Goal: Answer question/provide support

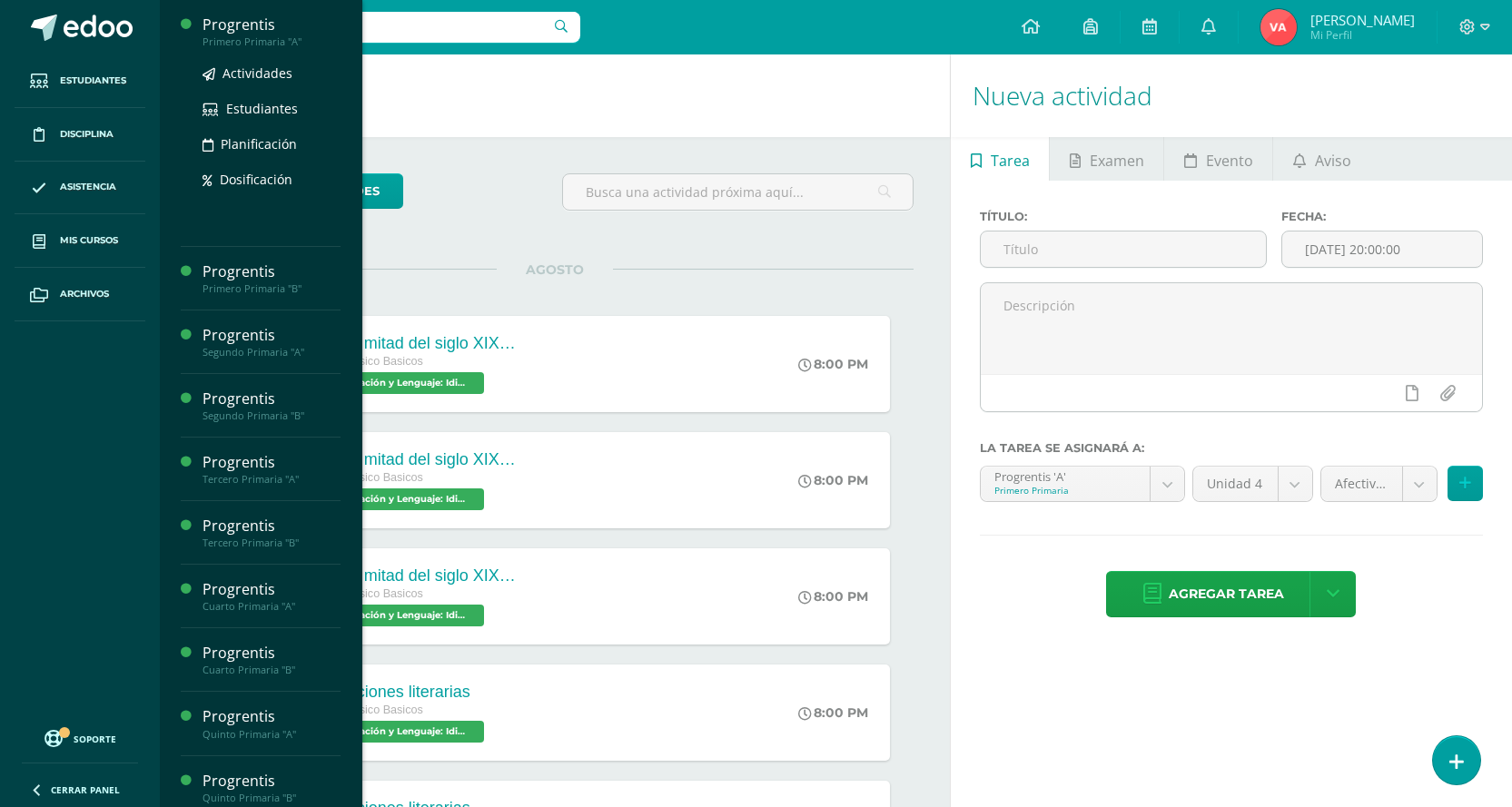
click at [261, 39] on div "Primero Primaria "A"" at bounding box center [271, 42] width 138 height 13
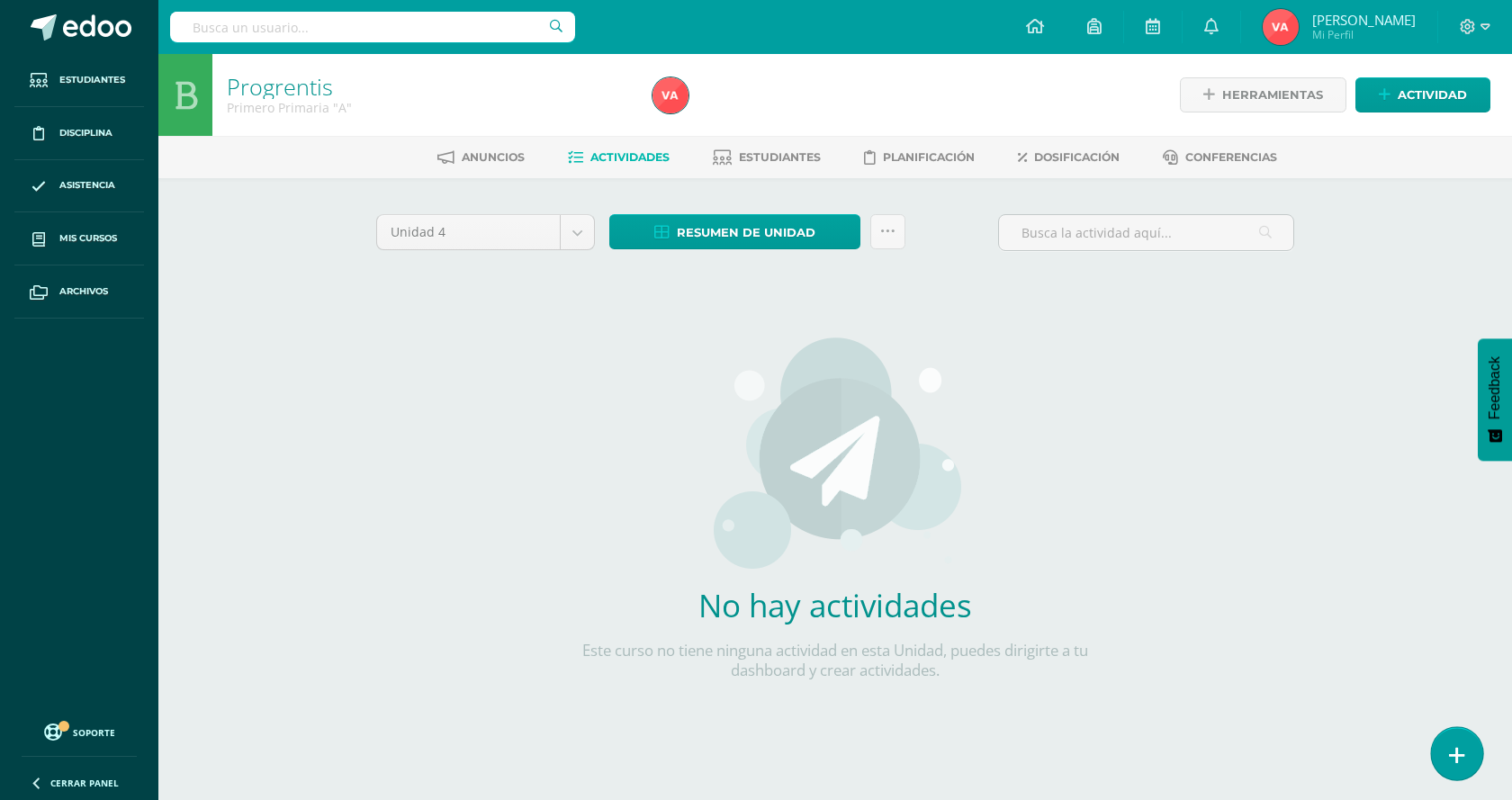
click at [1443, 747] on link at bounding box center [1456, 753] width 51 height 52
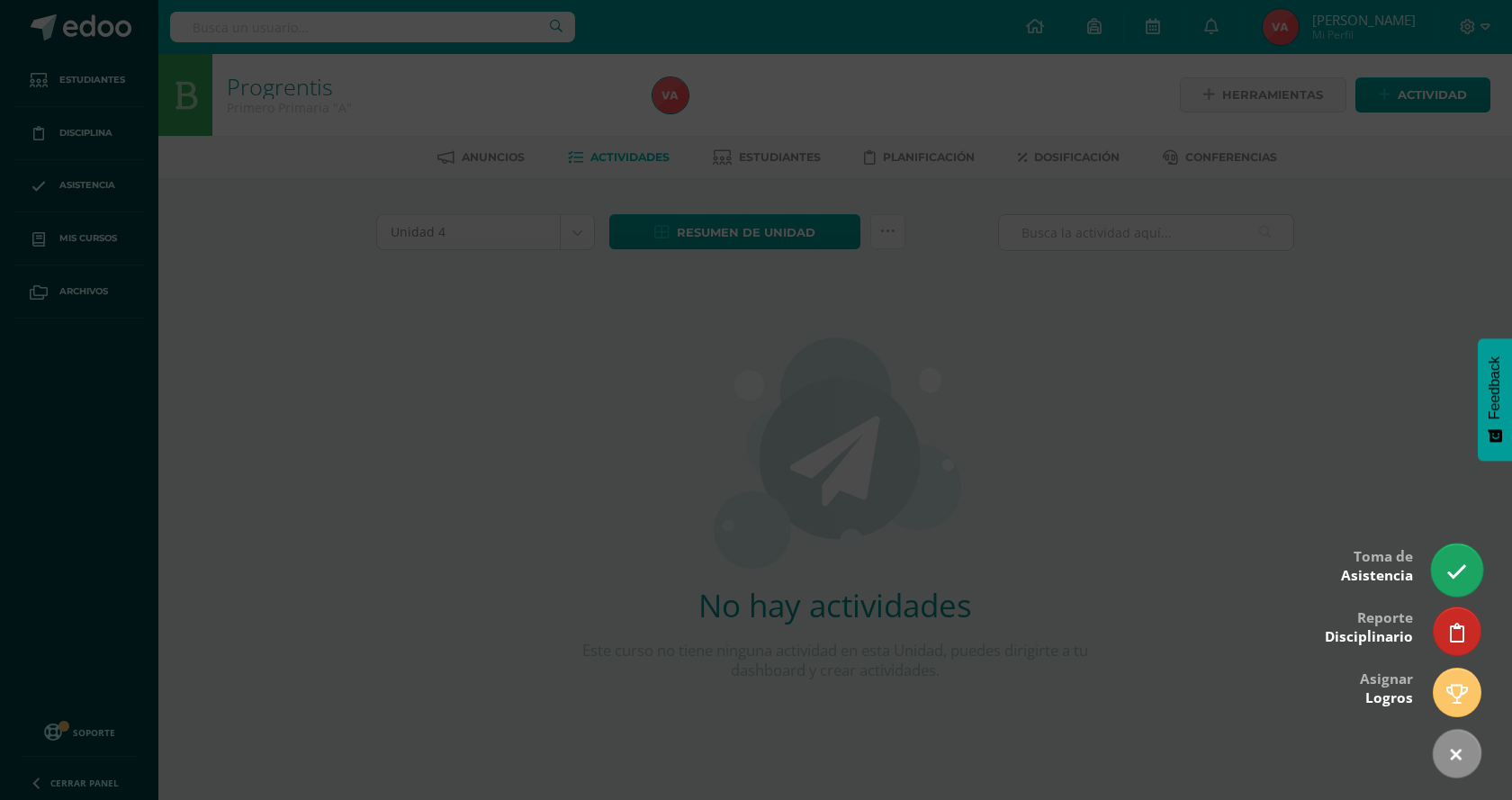
click at [1464, 572] on icon at bounding box center [1456, 571] width 21 height 21
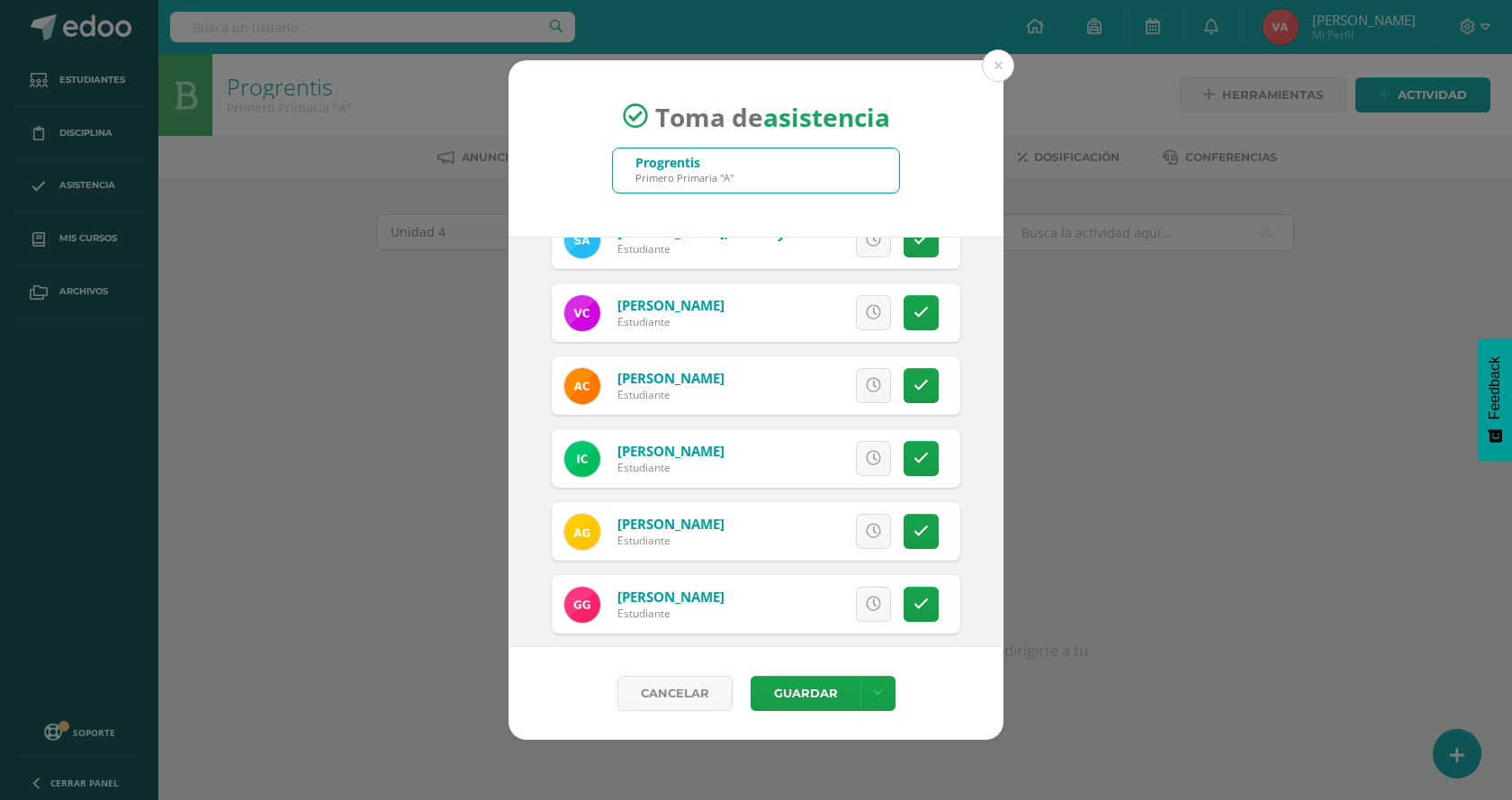
scroll to position [270, 0]
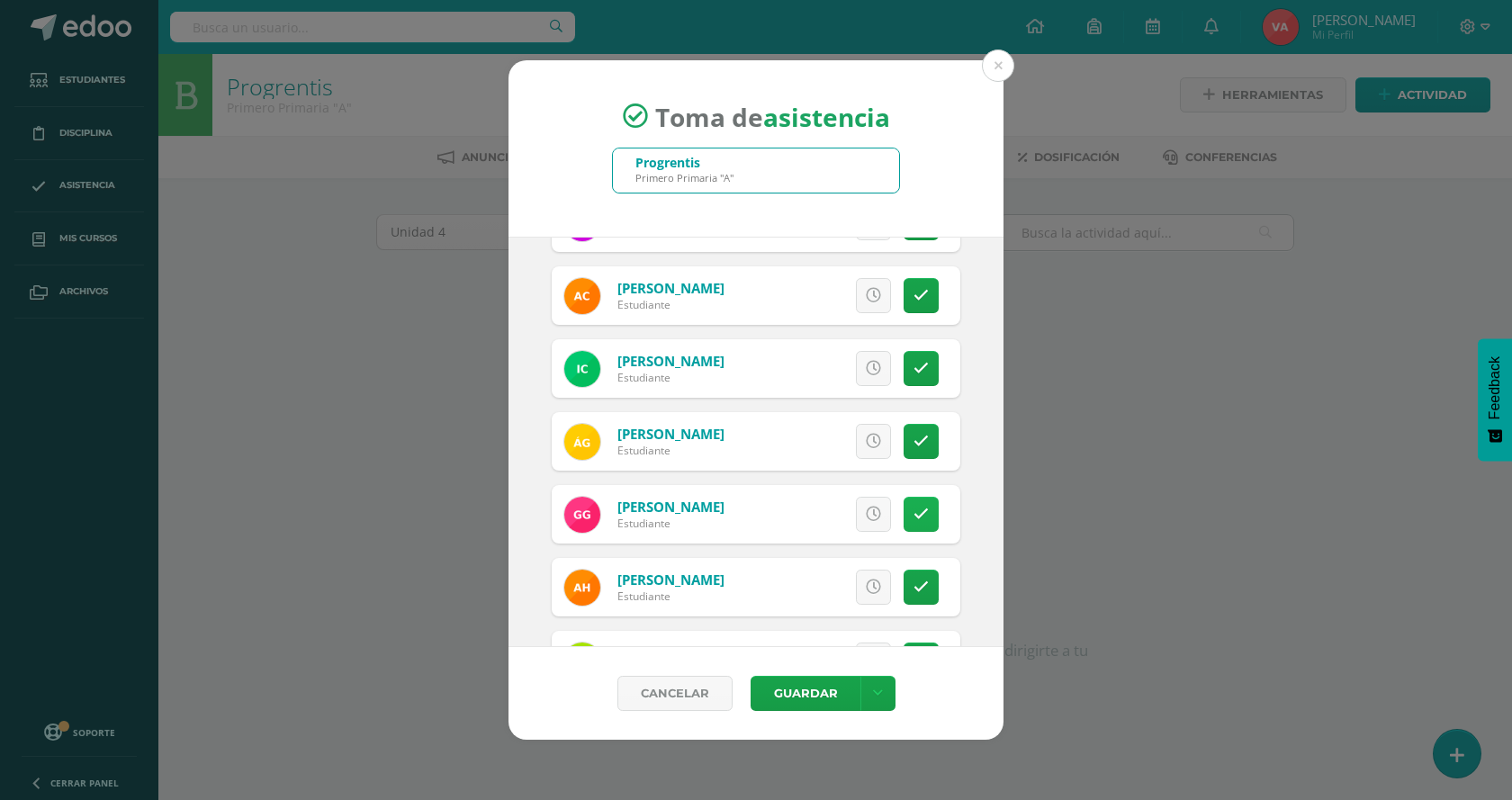
click at [918, 508] on link at bounding box center [921, 514] width 35 height 35
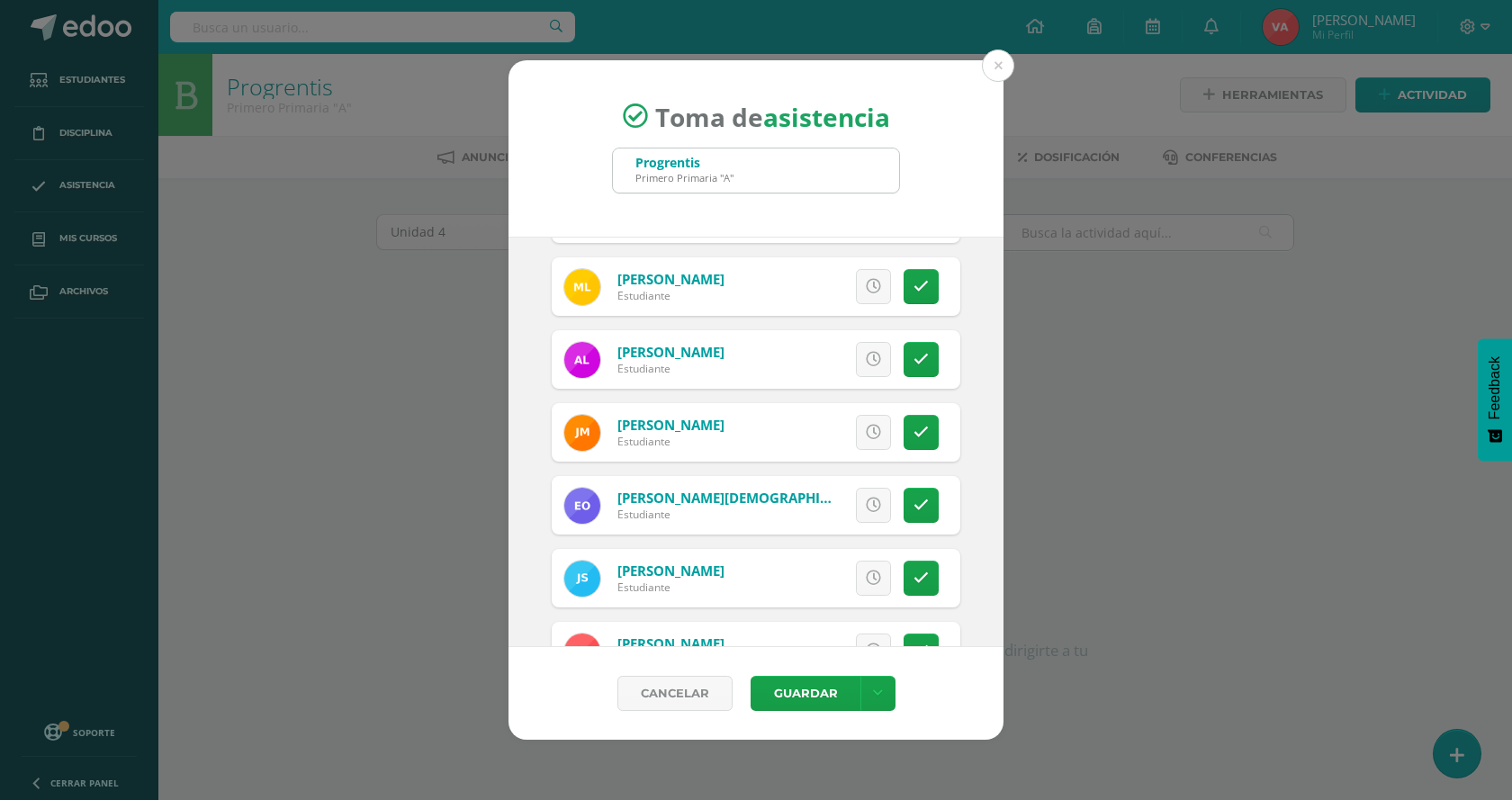
scroll to position [900, 0]
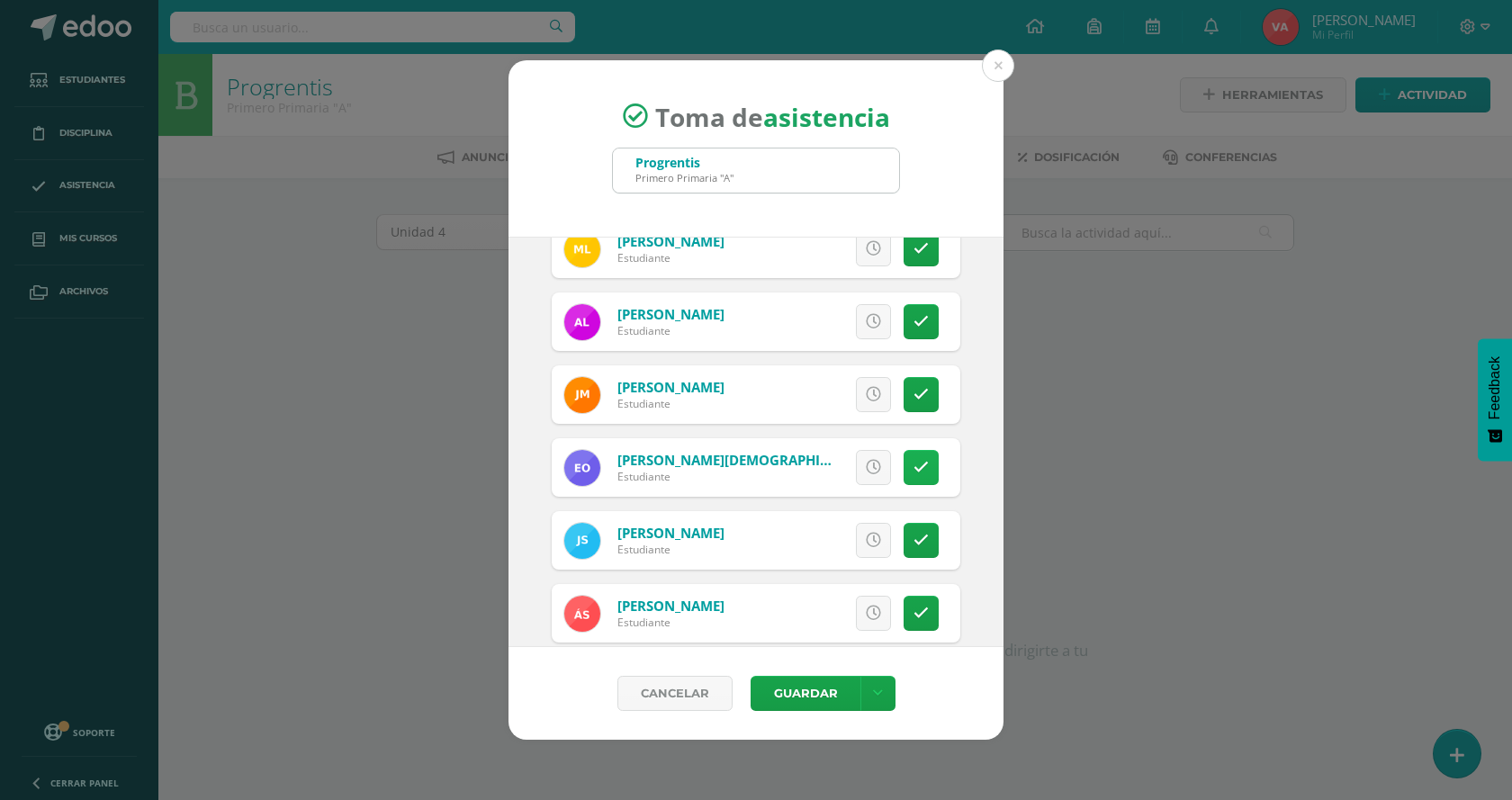
click at [915, 464] on link at bounding box center [921, 467] width 35 height 35
click at [914, 543] on icon at bounding box center [921, 540] width 15 height 15
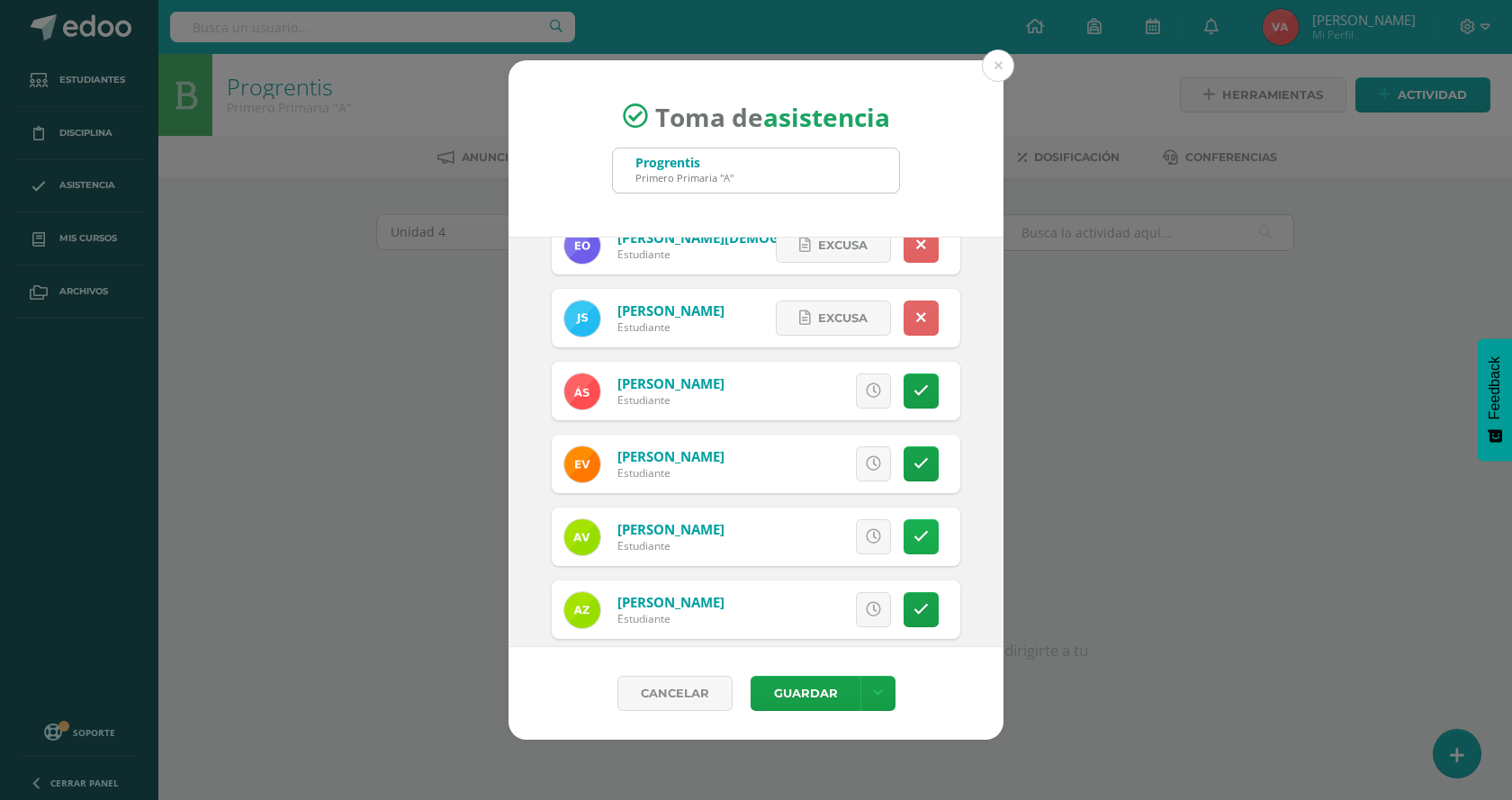
scroll to position [1144, 0]
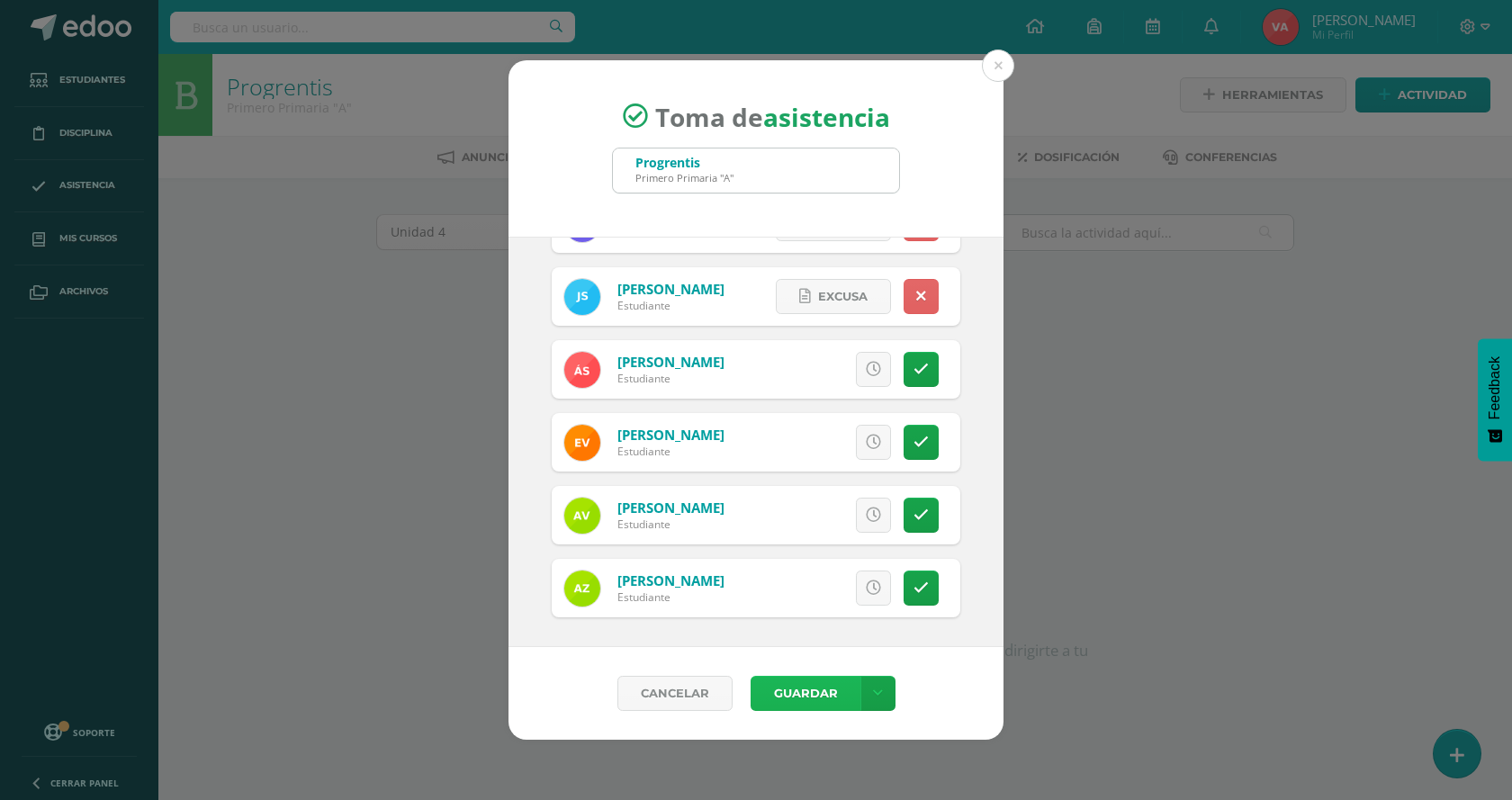
click at [834, 693] on button "Guardar" at bounding box center [806, 693] width 110 height 35
